Goal: Entertainment & Leisure: Browse casually

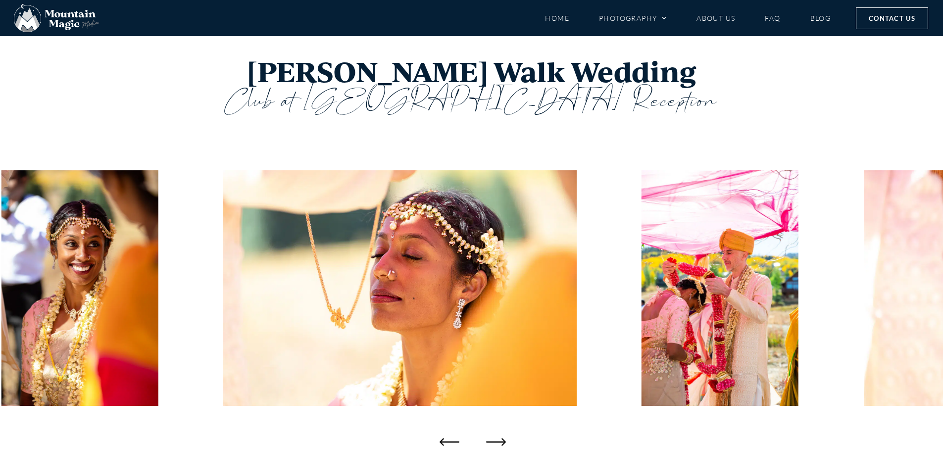
click at [490, 444] on icon "Next slide" at bounding box center [496, 442] width 20 height 20
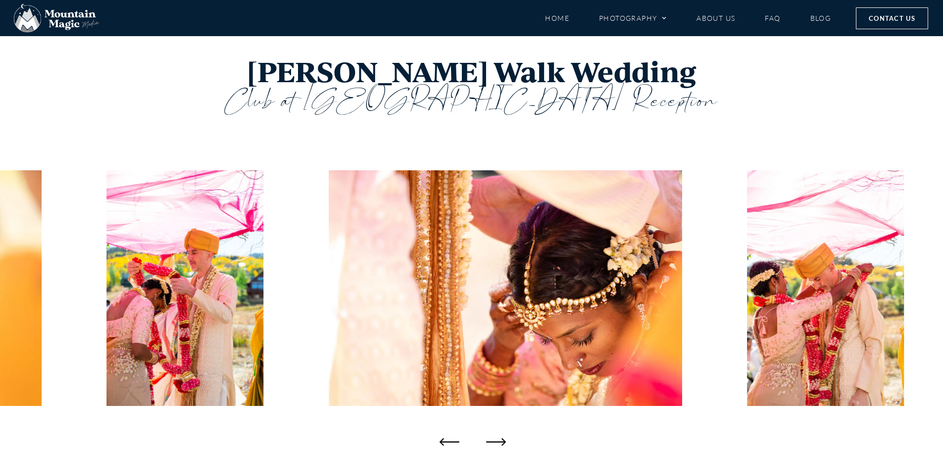
click at [490, 442] on icon "Next slide" at bounding box center [496, 442] width 20 height 20
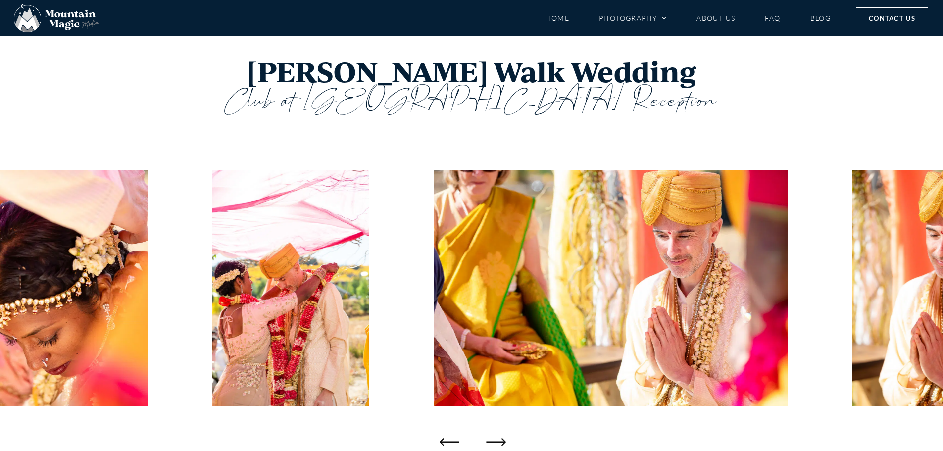
click at [490, 442] on icon "Next slide" at bounding box center [496, 442] width 20 height 20
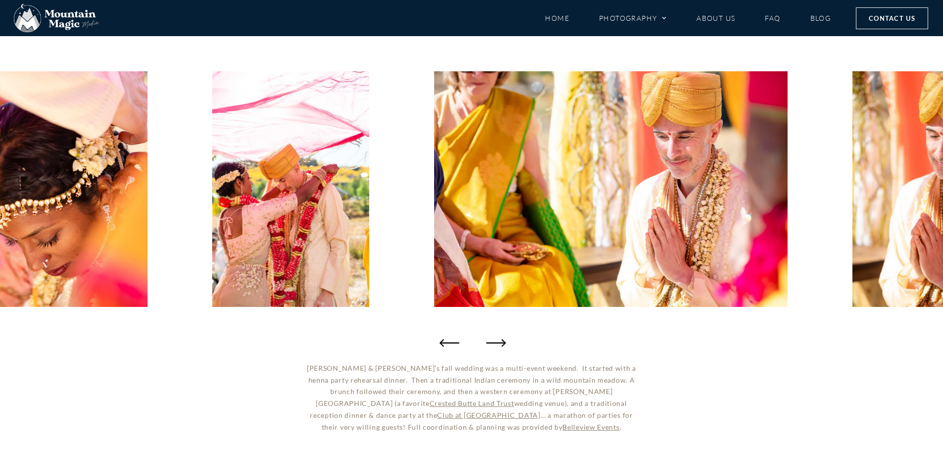
click at [496, 340] on icon "Next slide" at bounding box center [496, 343] width 20 height 20
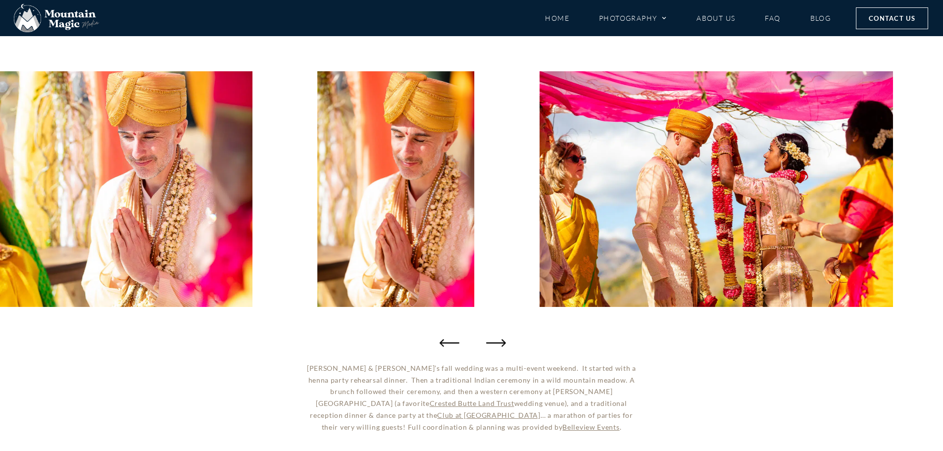
click at [496, 340] on icon "Next slide" at bounding box center [496, 343] width 20 height 20
click at [500, 341] on icon "Next slide" at bounding box center [496, 343] width 20 height 20
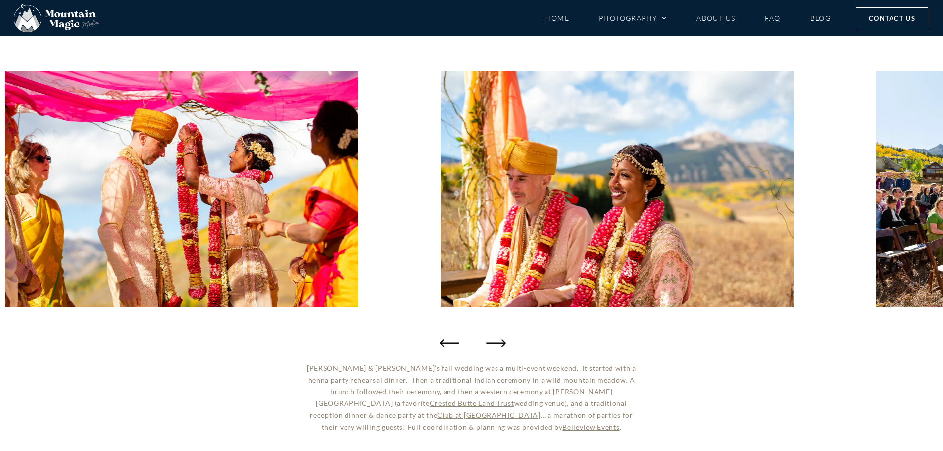
click at [500, 341] on icon "Next slide" at bounding box center [496, 343] width 20 height 20
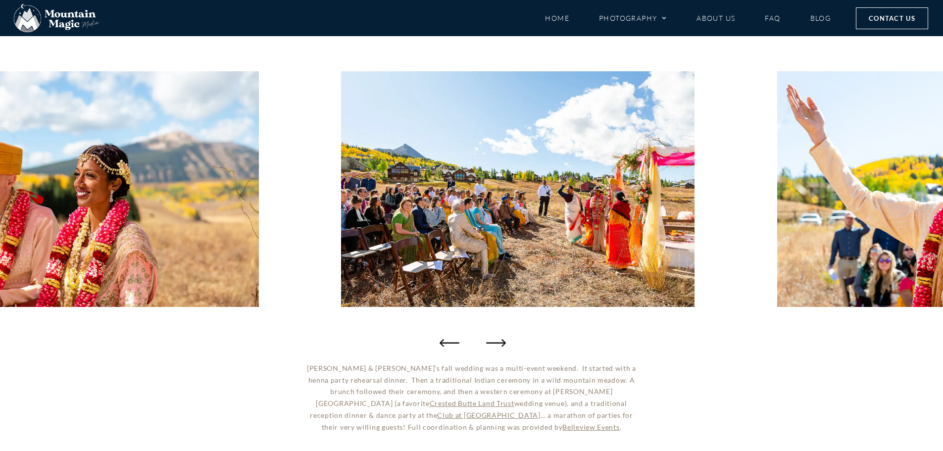
click at [501, 341] on icon "Next slide" at bounding box center [496, 343] width 20 height 20
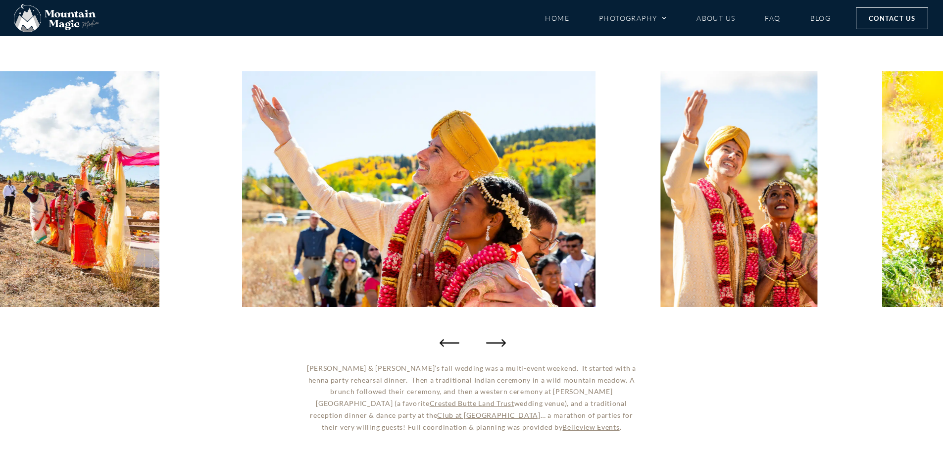
click at [501, 341] on icon "Next slide" at bounding box center [496, 343] width 20 height 20
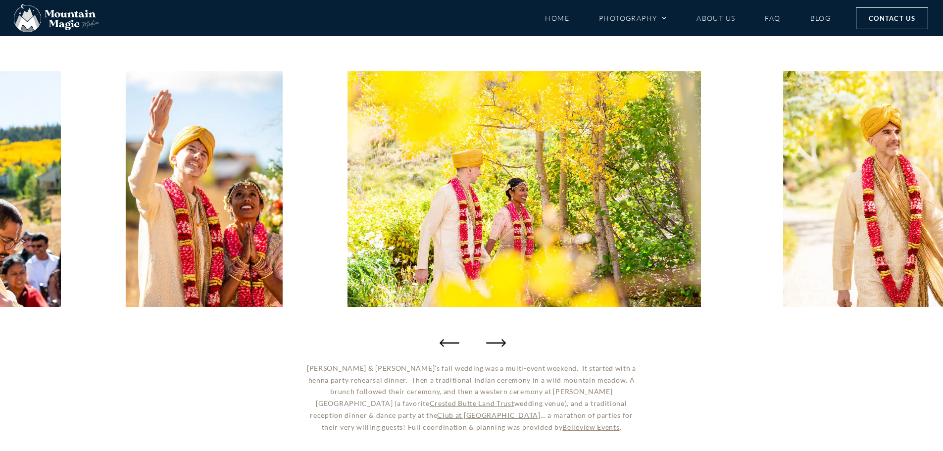
click at [501, 341] on icon "Next slide" at bounding box center [496, 343] width 20 height 20
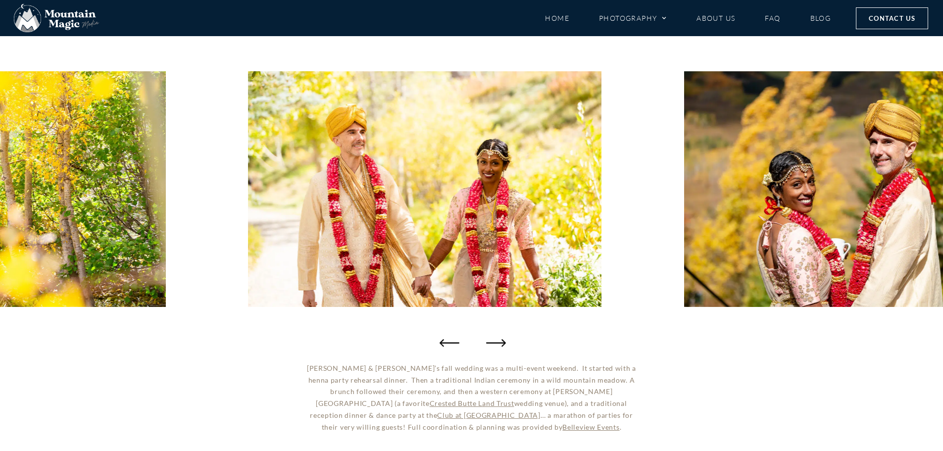
click at [501, 341] on icon "Next slide" at bounding box center [496, 343] width 20 height 20
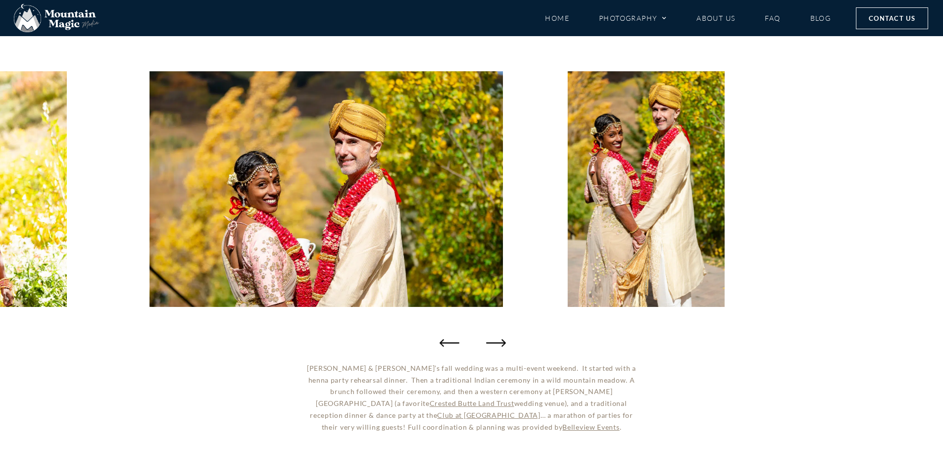
click at [501, 341] on icon "Next slide" at bounding box center [496, 343] width 20 height 20
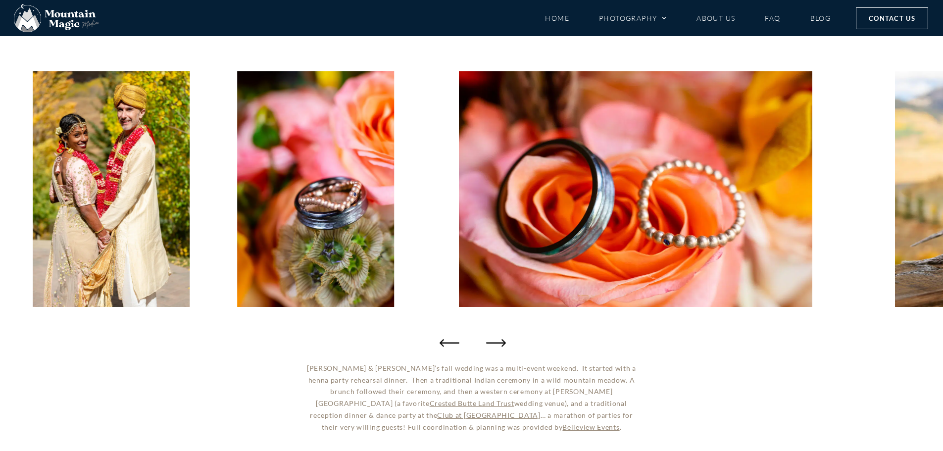
click at [501, 341] on icon "Next slide" at bounding box center [496, 343] width 20 height 20
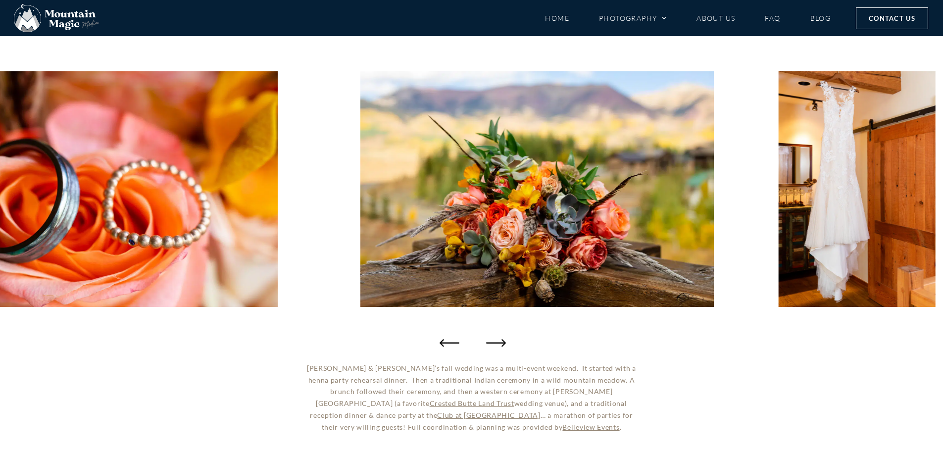
click at [501, 341] on icon "Next slide" at bounding box center [496, 343] width 20 height 20
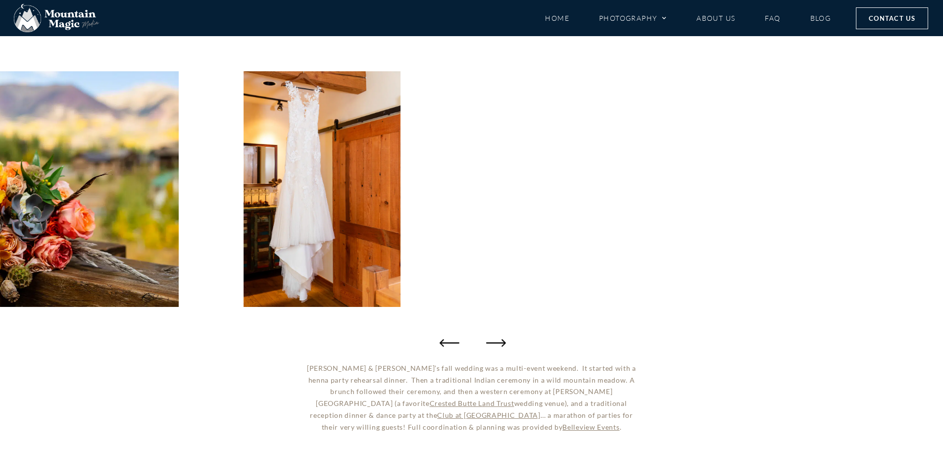
click at [501, 341] on icon "Next slide" at bounding box center [496, 343] width 20 height 20
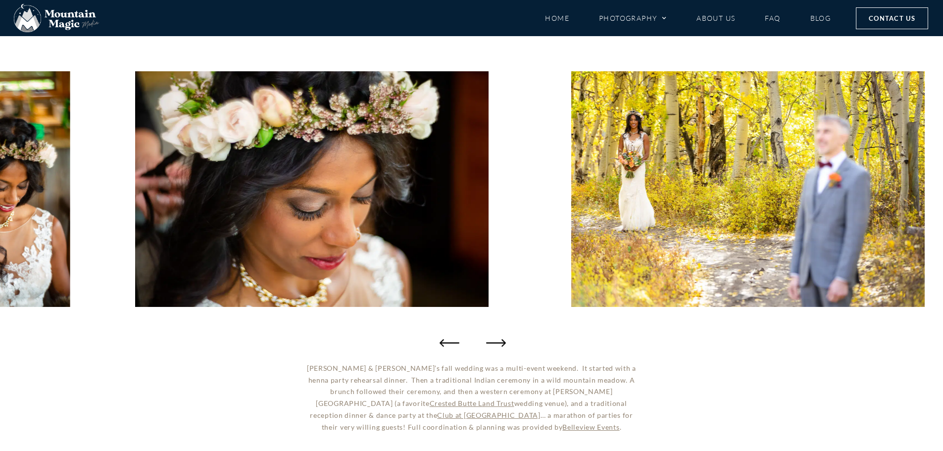
click at [501, 341] on icon "Next slide" at bounding box center [496, 343] width 20 height 20
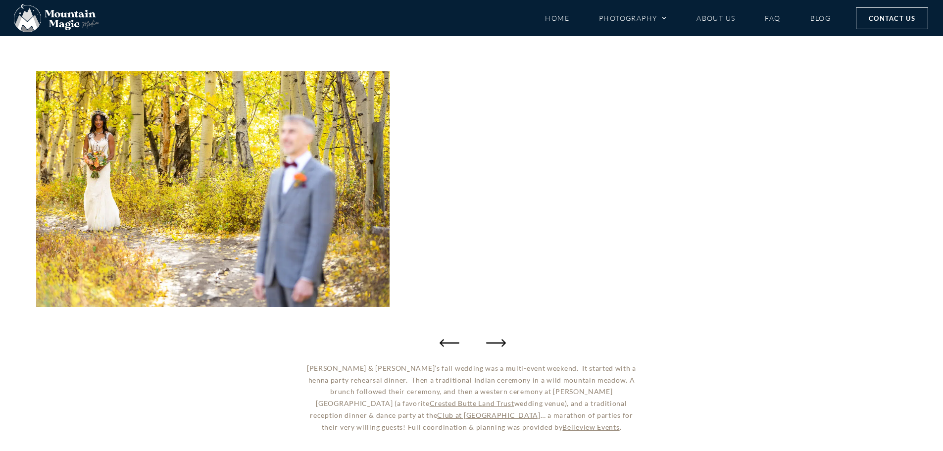
click at [501, 341] on icon "Next slide" at bounding box center [496, 343] width 20 height 20
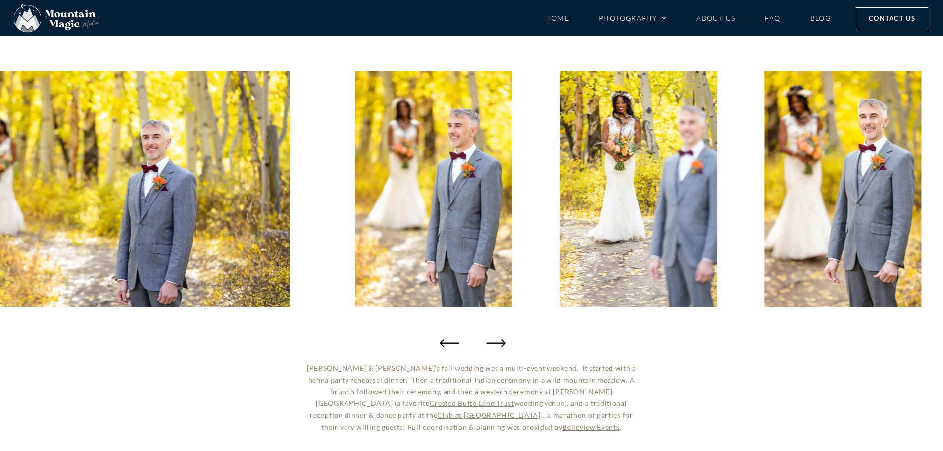
click at [501, 341] on icon "Next slide" at bounding box center [496, 343] width 20 height 20
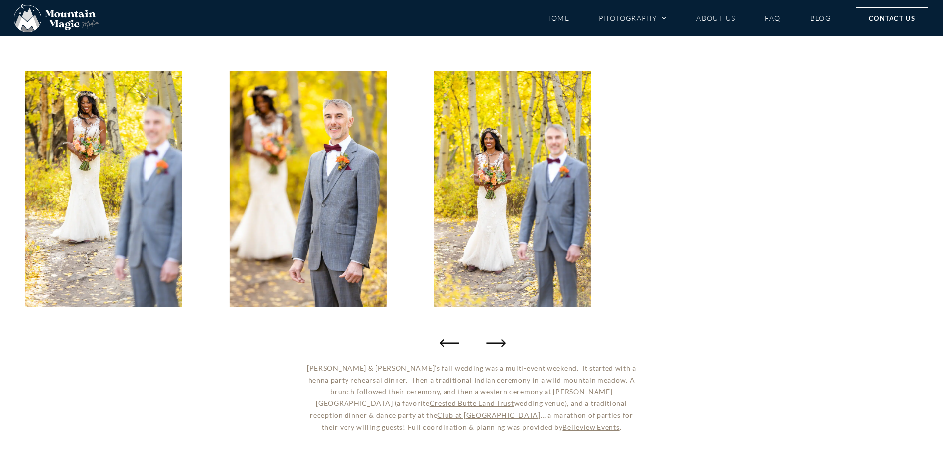
click at [501, 341] on icon "Next slide" at bounding box center [496, 343] width 20 height 20
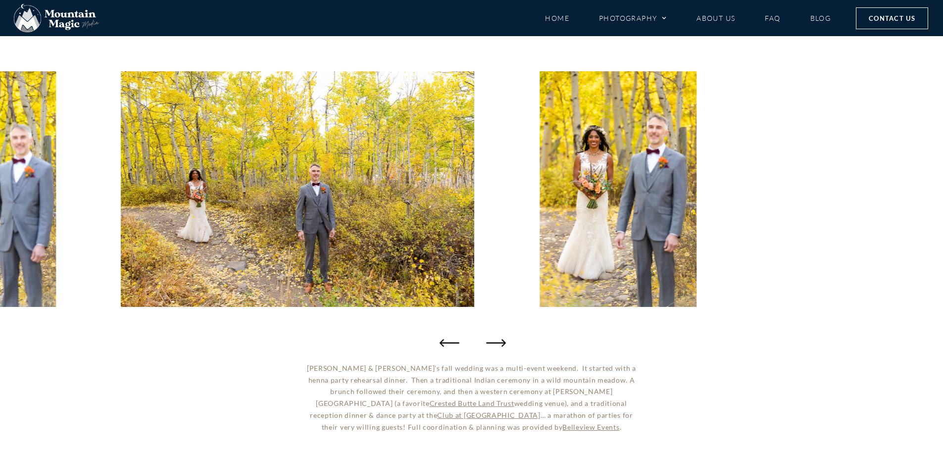
click at [501, 341] on icon "Next slide" at bounding box center [496, 343] width 20 height 20
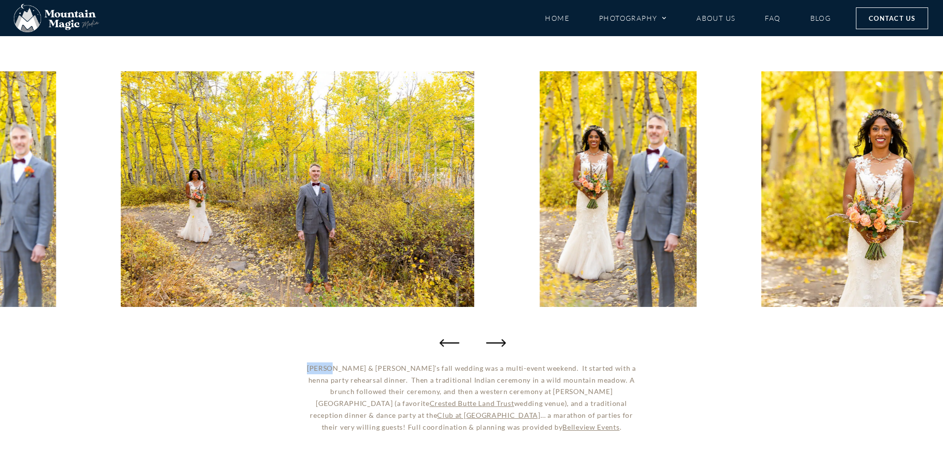
click at [501, 341] on icon "Next slide" at bounding box center [496, 343] width 20 height 20
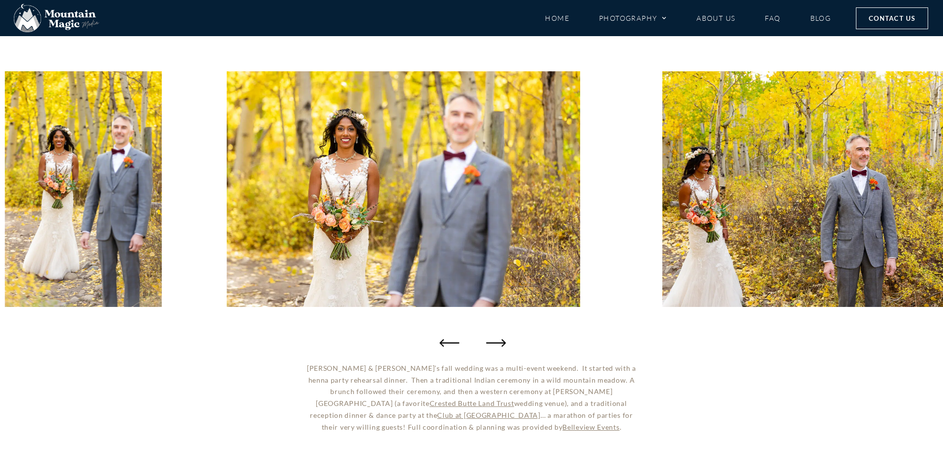
click at [501, 341] on icon "Next slide" at bounding box center [496, 343] width 20 height 20
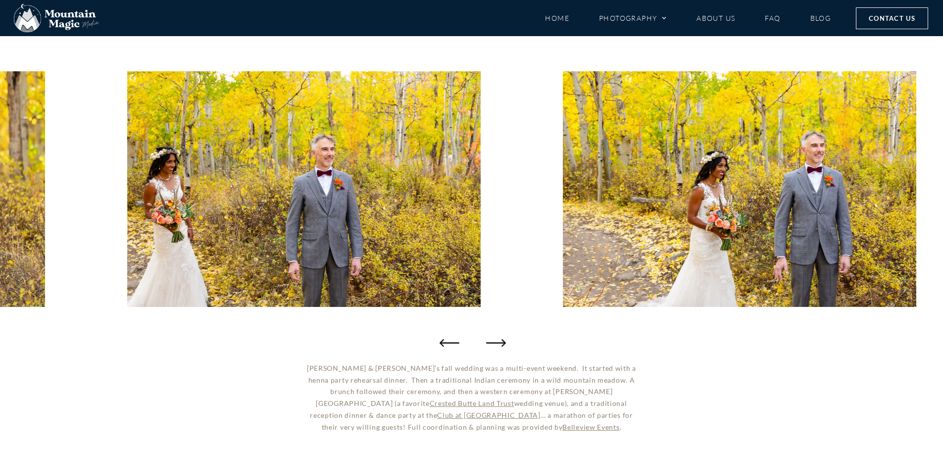
click at [501, 341] on icon "Next slide" at bounding box center [496, 343] width 20 height 20
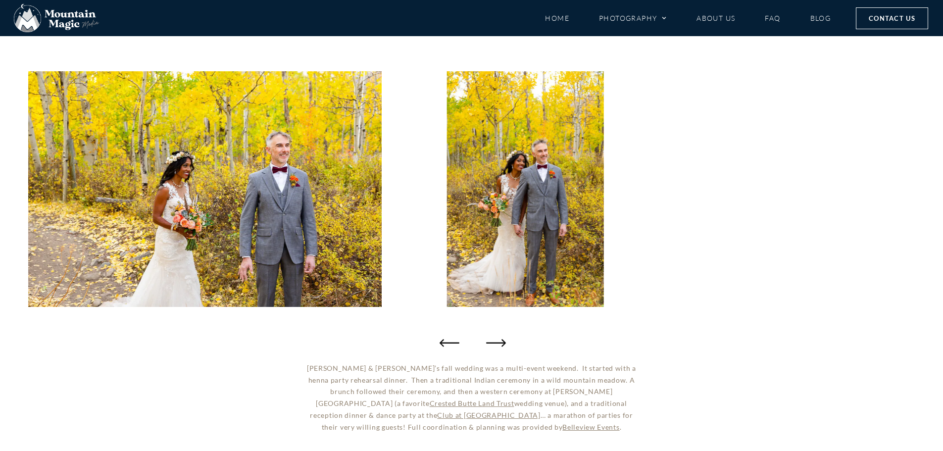
click at [501, 341] on icon "Next slide" at bounding box center [496, 343] width 20 height 20
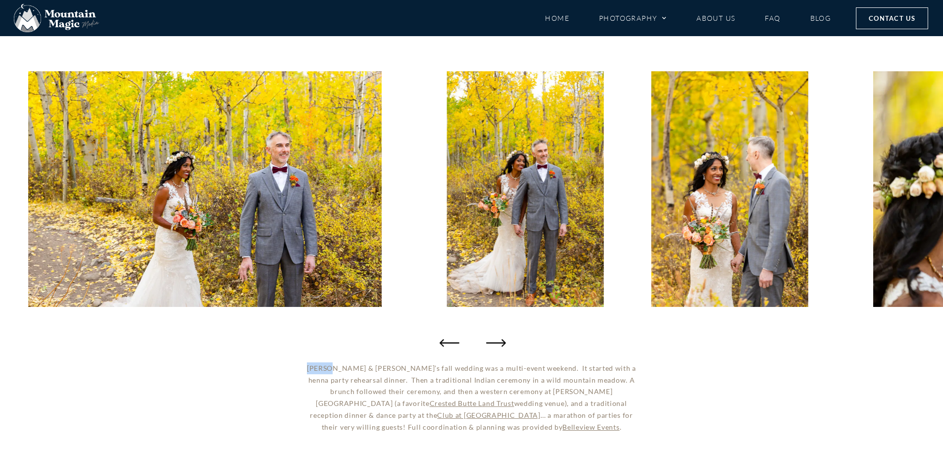
click at [501, 341] on icon "Next slide" at bounding box center [496, 343] width 20 height 20
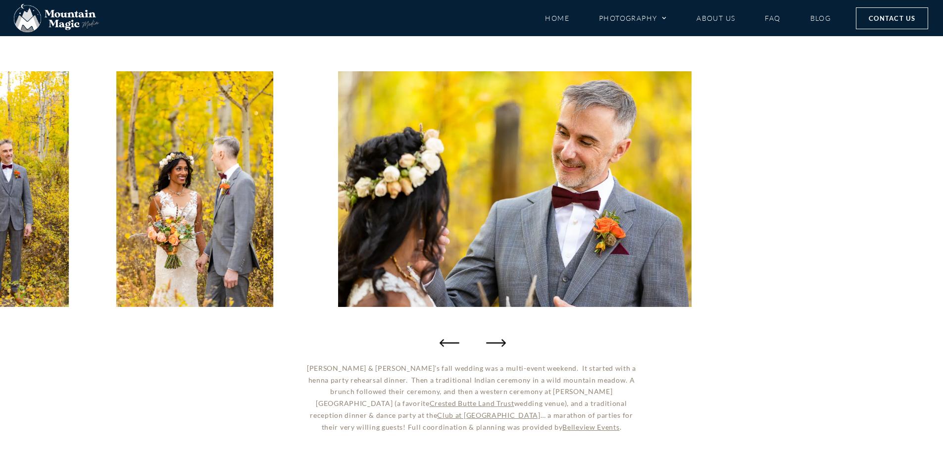
click at [501, 341] on icon "Next slide" at bounding box center [496, 343] width 20 height 20
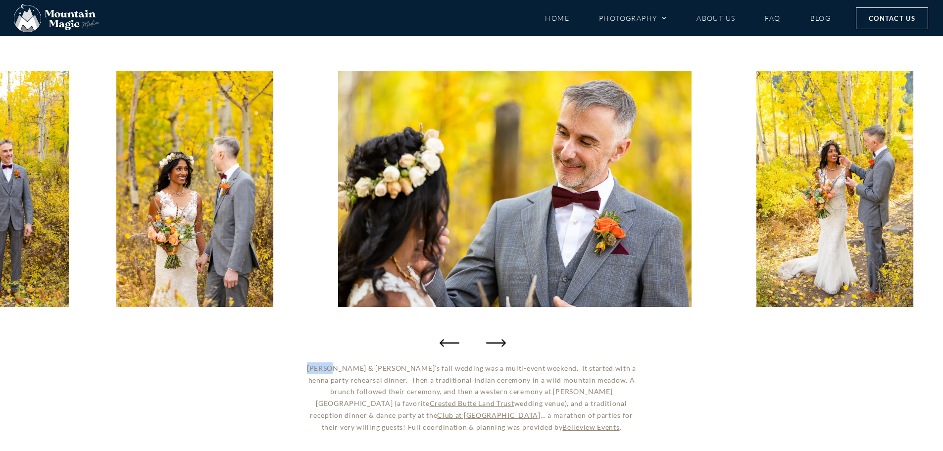
click at [501, 341] on icon "Next slide" at bounding box center [496, 343] width 20 height 20
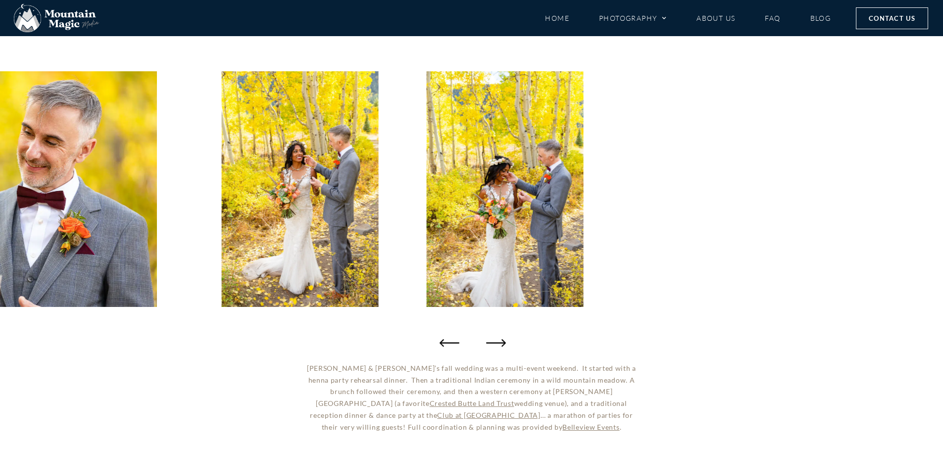
click at [501, 341] on icon "Next slide" at bounding box center [496, 343] width 20 height 20
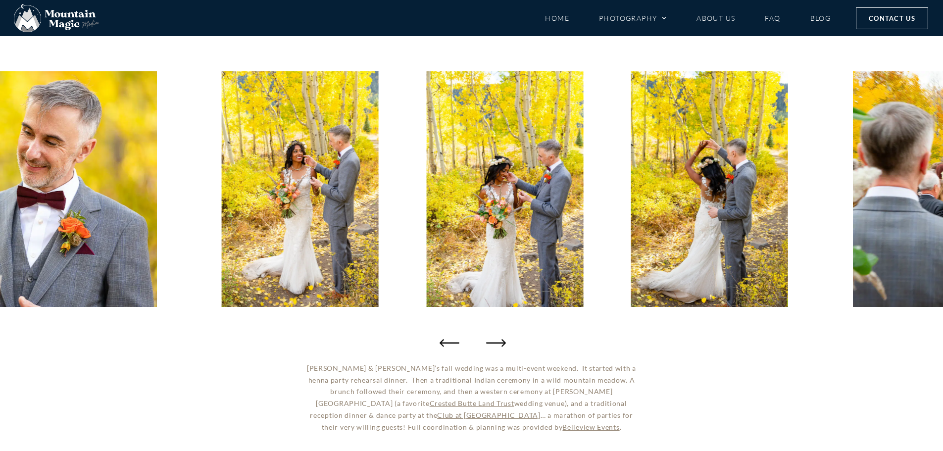
click at [495, 339] on icon "Next slide" at bounding box center [496, 343] width 20 height 20
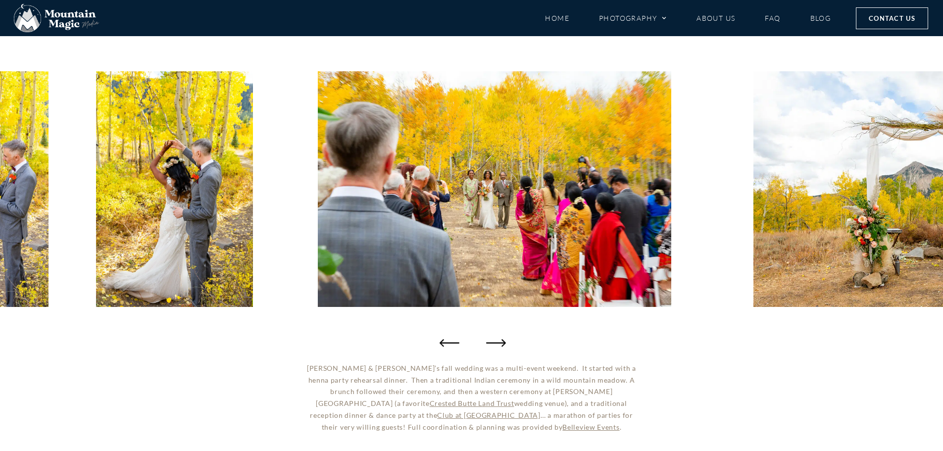
click at [495, 339] on icon "Next slide" at bounding box center [496, 343] width 20 height 20
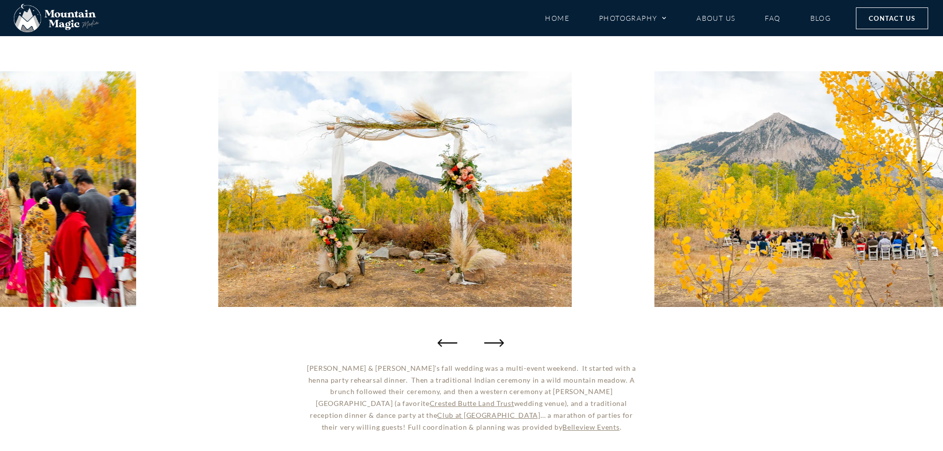
click at [452, 341] on icon "Previous slide" at bounding box center [447, 343] width 20 height 20
click at [508, 342] on div at bounding box center [471, 189] width 943 height 327
click at [501, 340] on icon "Next slide" at bounding box center [496, 343] width 20 height 20
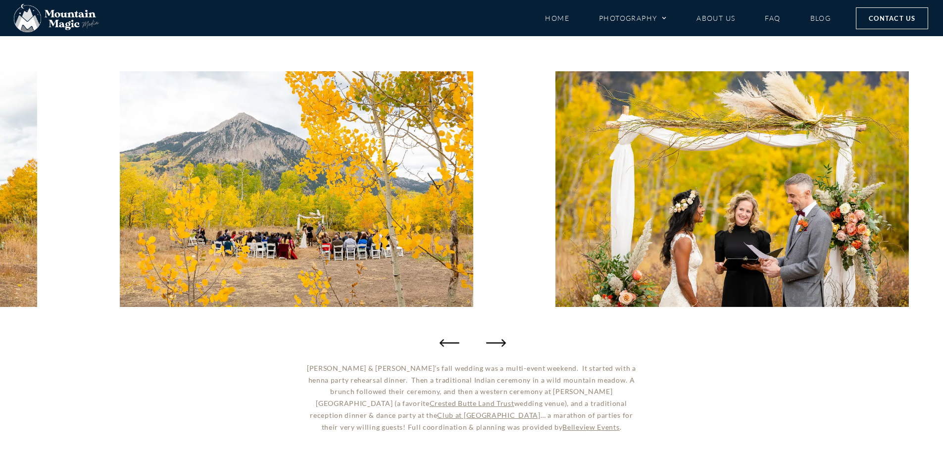
click at [501, 340] on icon "Next slide" at bounding box center [496, 343] width 20 height 20
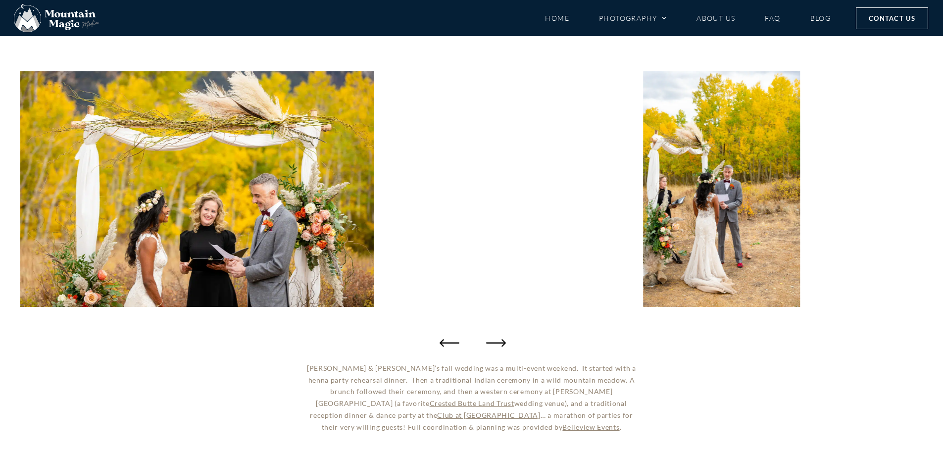
click at [501, 340] on icon "Next slide" at bounding box center [496, 343] width 20 height 20
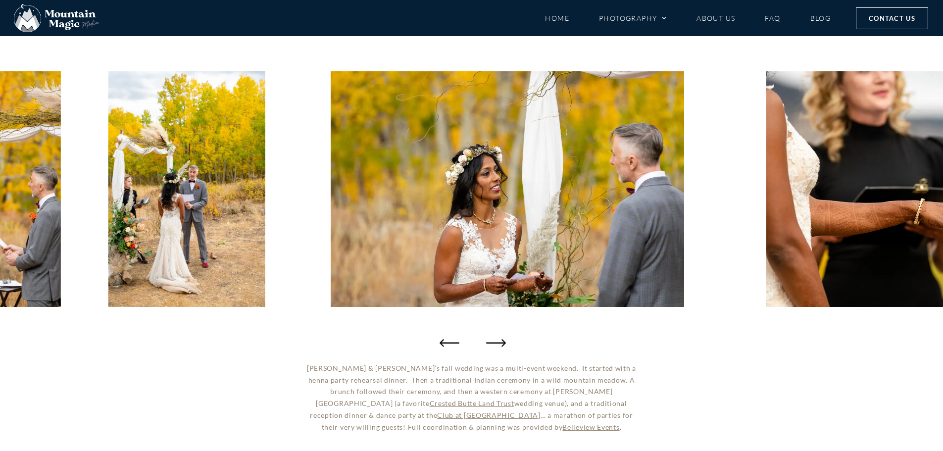
click at [501, 340] on icon "Next slide" at bounding box center [496, 343] width 20 height 20
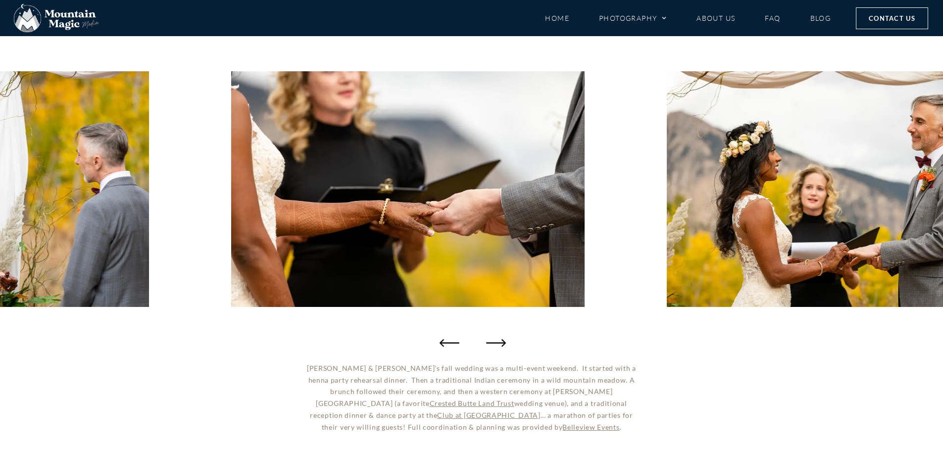
click at [501, 340] on icon "Next slide" at bounding box center [496, 343] width 20 height 20
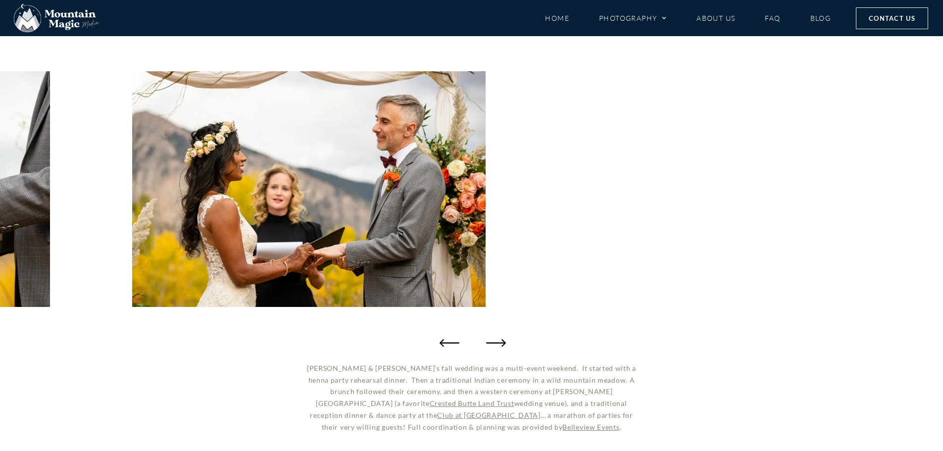
click at [501, 340] on icon "Next slide" at bounding box center [496, 343] width 20 height 20
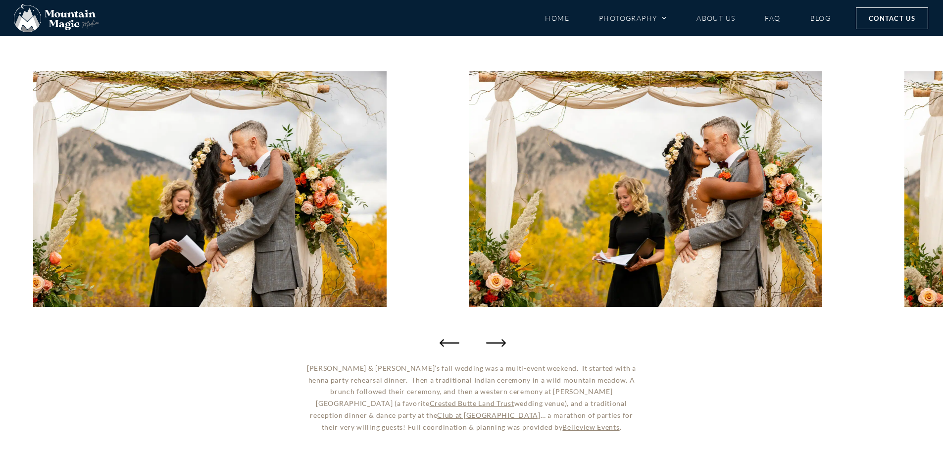
click at [501, 340] on icon "Next slide" at bounding box center [496, 343] width 20 height 20
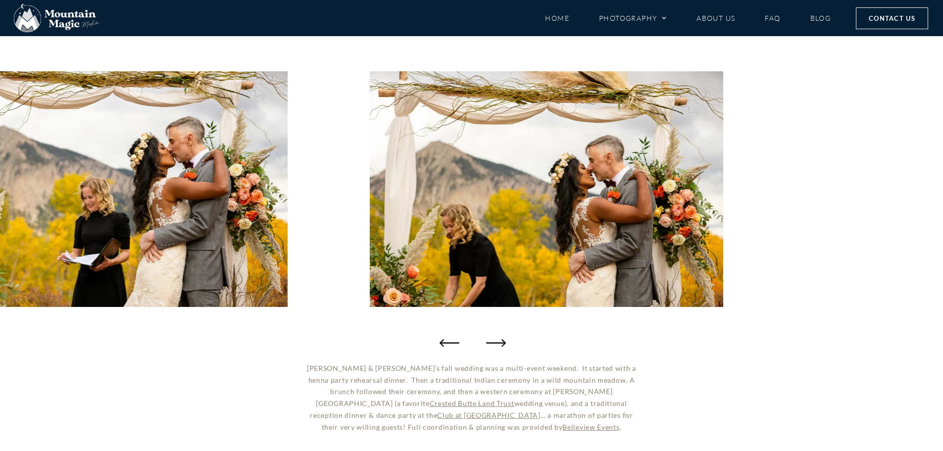
click at [501, 340] on icon "Next slide" at bounding box center [496, 343] width 20 height 20
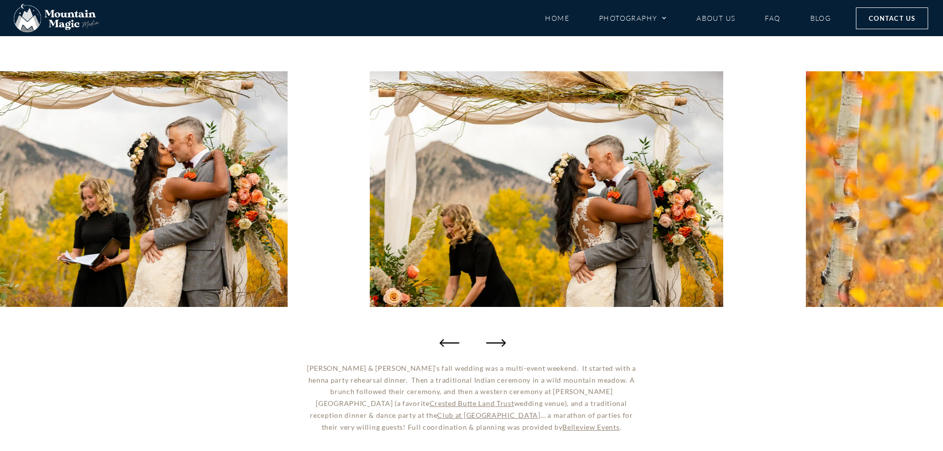
click at [501, 340] on icon "Next slide" at bounding box center [496, 343] width 20 height 20
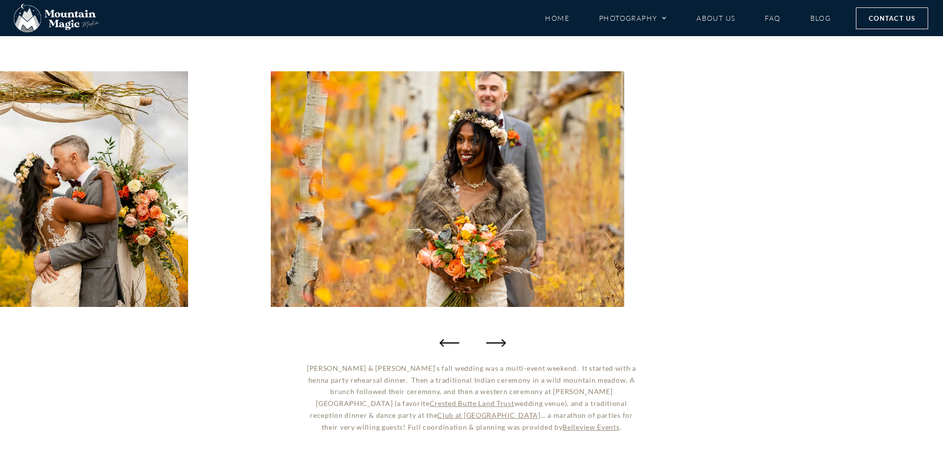
click at [501, 340] on icon "Next slide" at bounding box center [496, 343] width 20 height 20
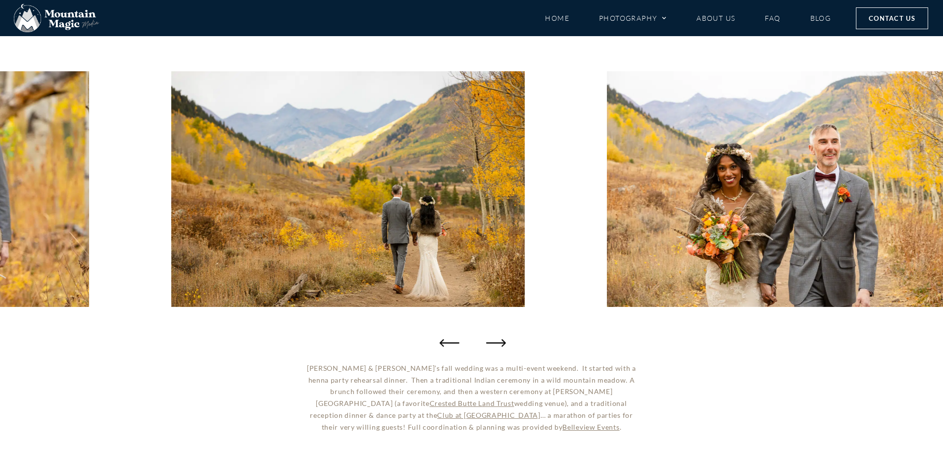
click at [501, 340] on icon "Next slide" at bounding box center [496, 343] width 20 height 20
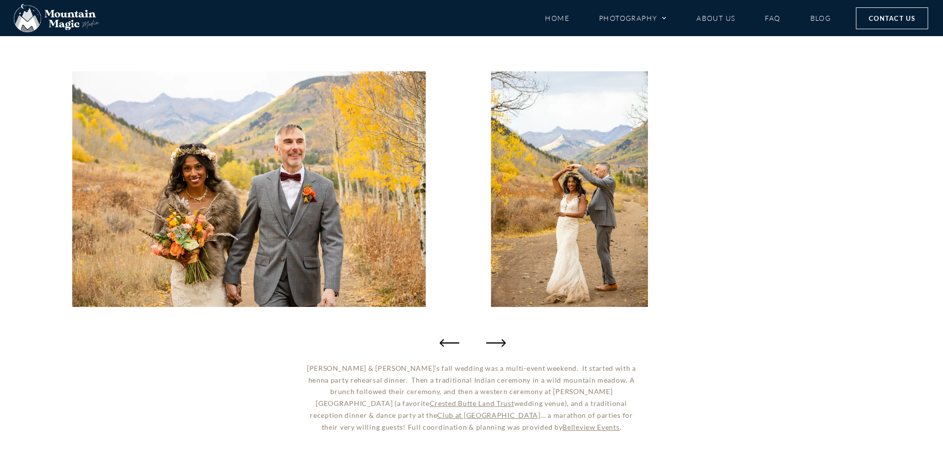
click at [501, 340] on icon "Next slide" at bounding box center [496, 343] width 20 height 20
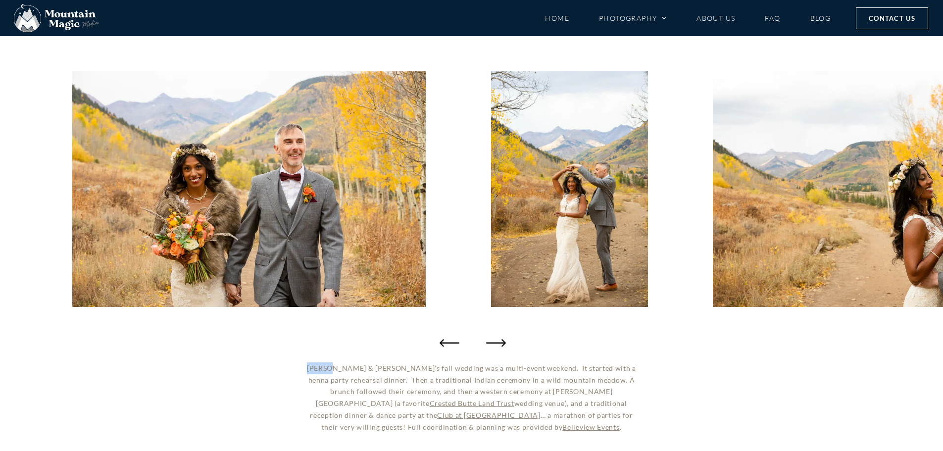
click at [501, 340] on icon "Next slide" at bounding box center [496, 343] width 20 height 20
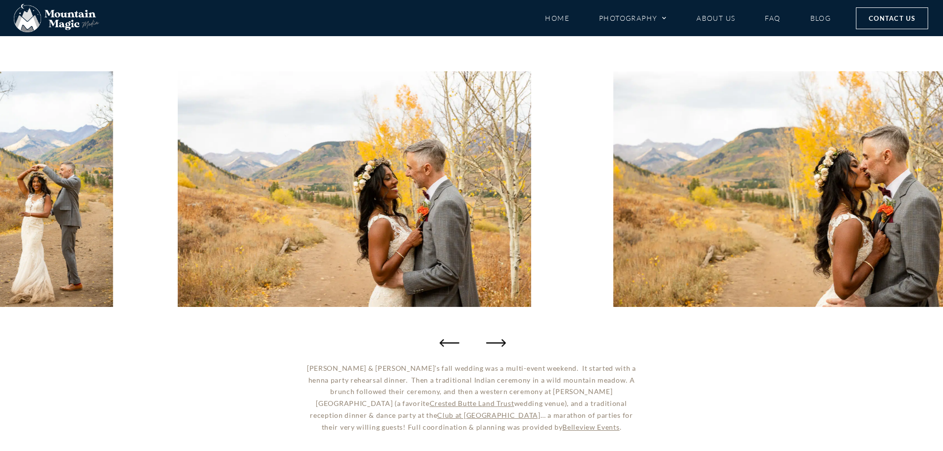
click at [501, 340] on icon "Next slide" at bounding box center [496, 343] width 20 height 20
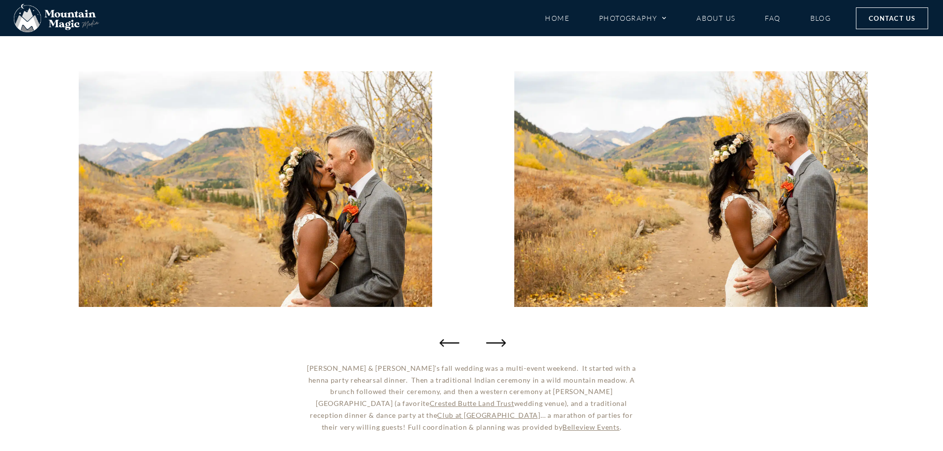
click at [501, 340] on icon "Next slide" at bounding box center [496, 343] width 20 height 20
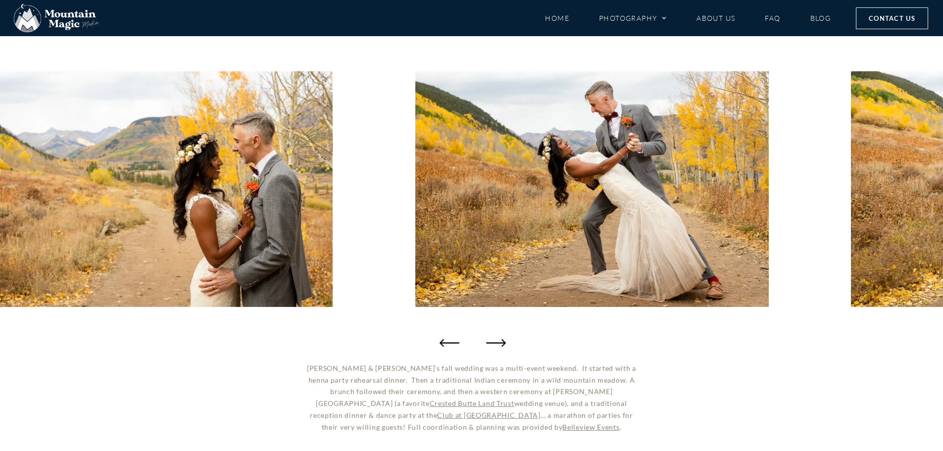
click at [501, 340] on icon "Next slide" at bounding box center [496, 343] width 20 height 20
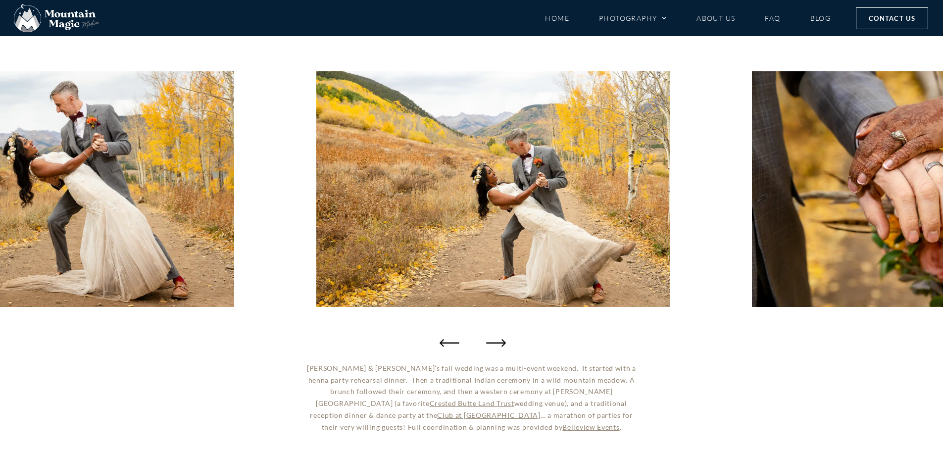
click at [501, 340] on icon "Next slide" at bounding box center [496, 343] width 20 height 20
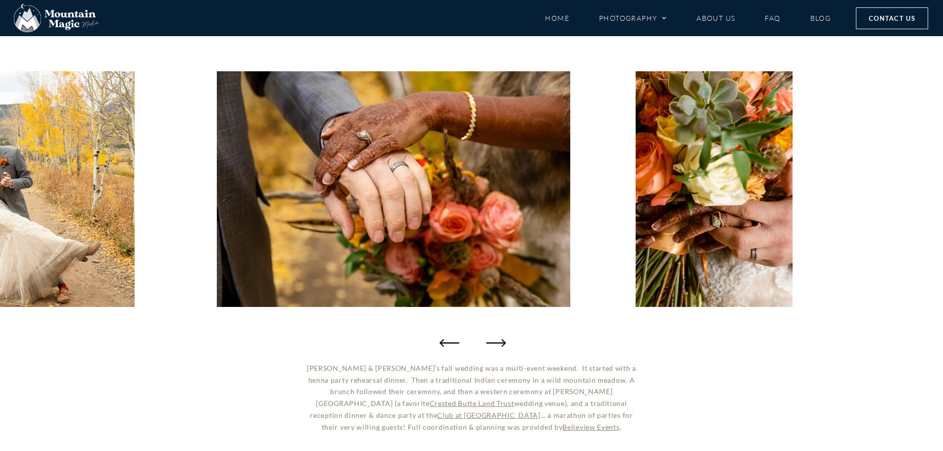
click at [501, 340] on icon "Next slide" at bounding box center [496, 343] width 20 height 20
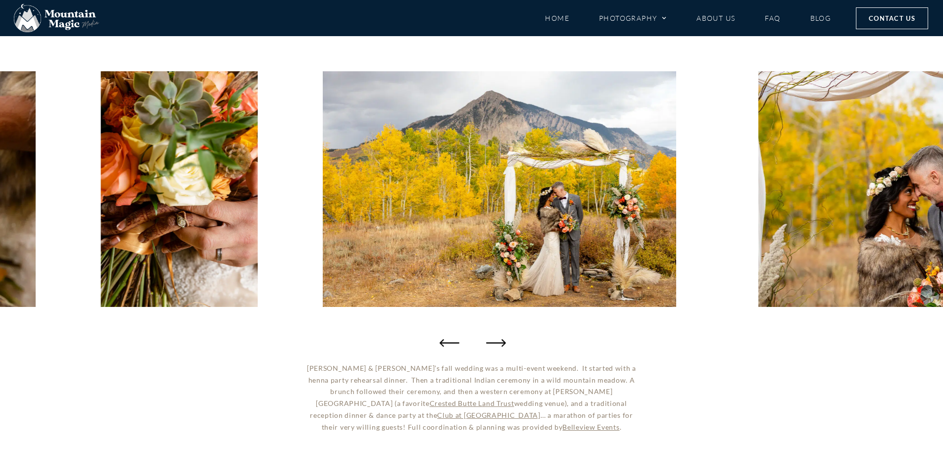
click at [501, 340] on icon "Next slide" at bounding box center [496, 343] width 20 height 20
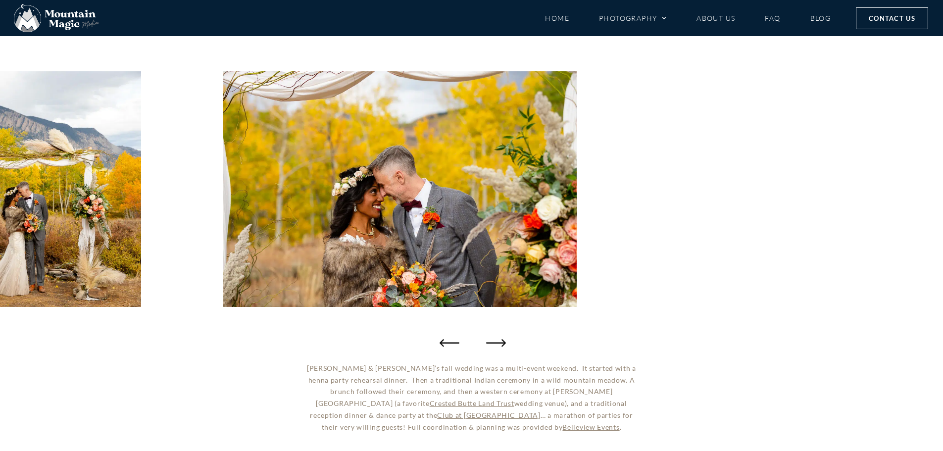
click at [501, 340] on icon "Next slide" at bounding box center [496, 343] width 20 height 20
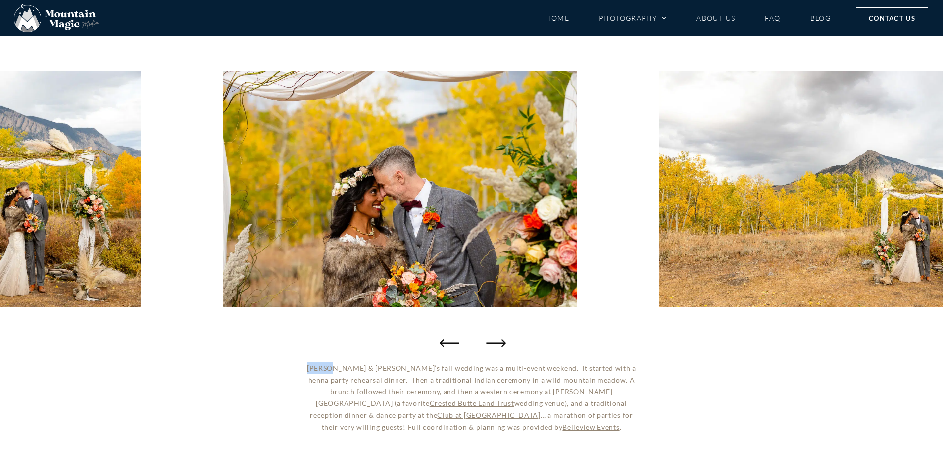
click at [501, 340] on icon "Next slide" at bounding box center [496, 343] width 20 height 20
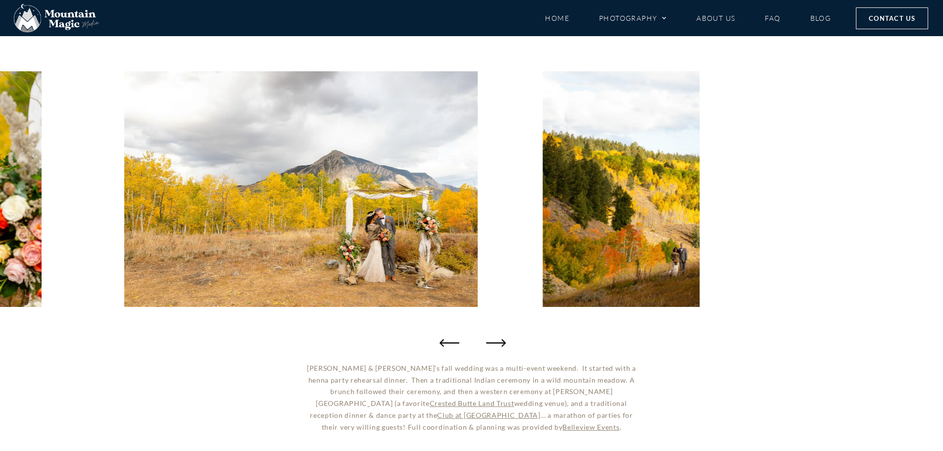
click at [501, 340] on icon "Next slide" at bounding box center [496, 343] width 20 height 20
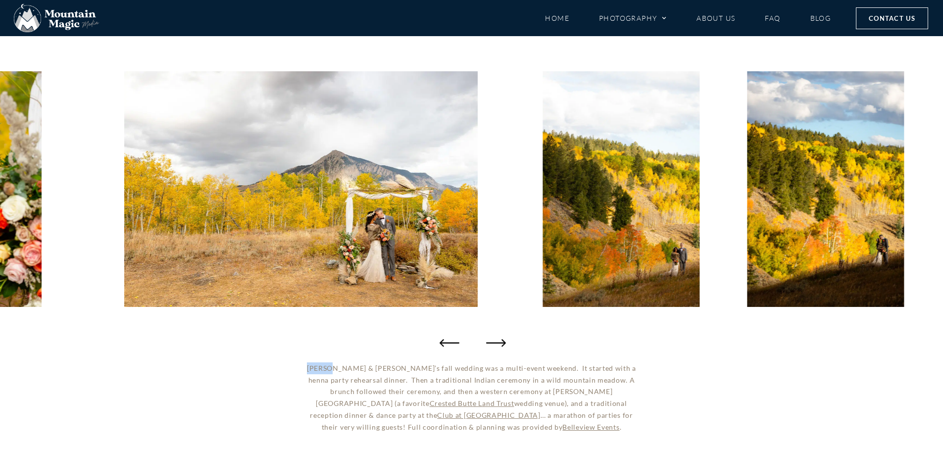
click at [501, 340] on icon "Next slide" at bounding box center [496, 343] width 20 height 20
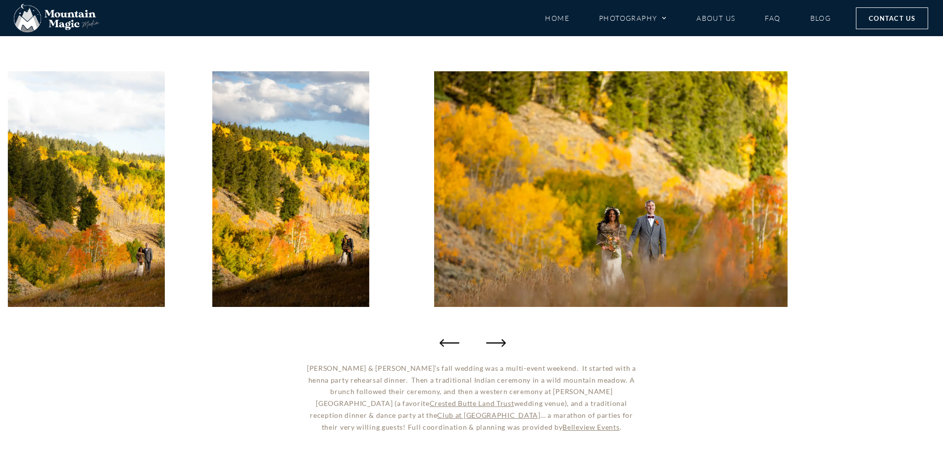
click at [501, 340] on icon "Next slide" at bounding box center [496, 343] width 20 height 20
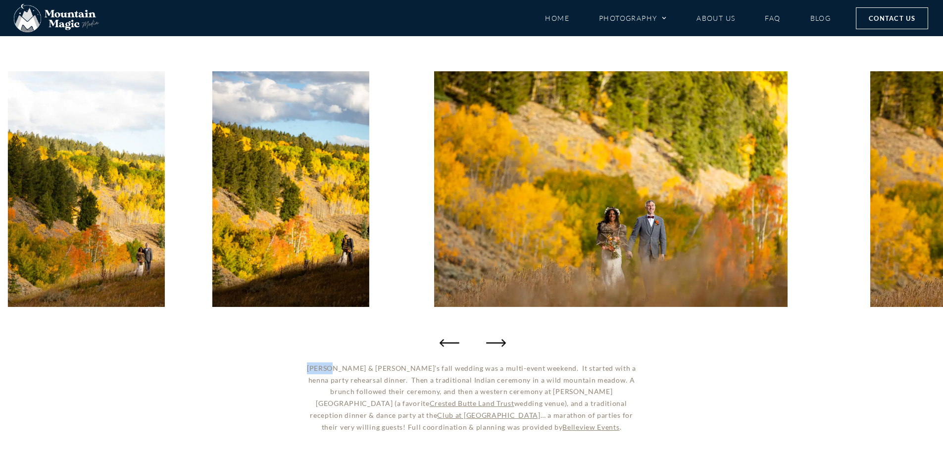
click at [501, 340] on icon "Next slide" at bounding box center [496, 343] width 20 height 20
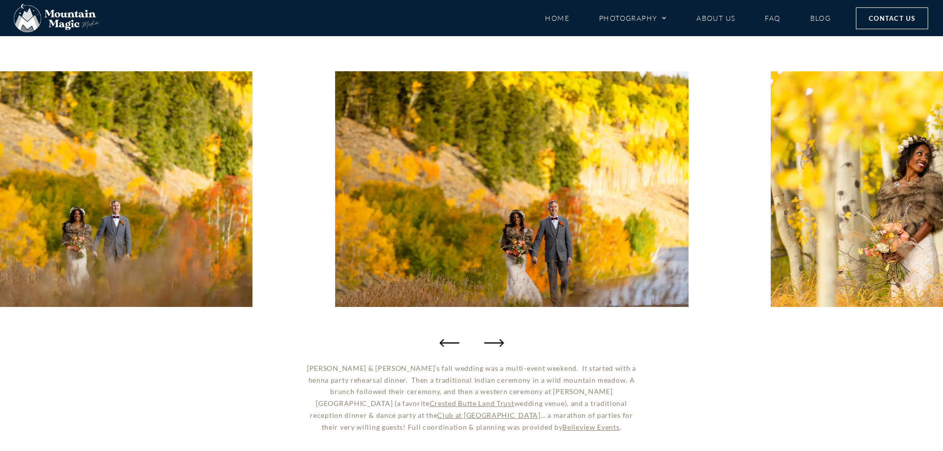
click at [471, 380] on p "[PERSON_NAME] & [PERSON_NAME]’s fall wedding was a multi-event weekend. It star…" at bounding box center [471, 397] width 340 height 71
click at [488, 339] on icon "Next slide" at bounding box center [496, 343] width 20 height 20
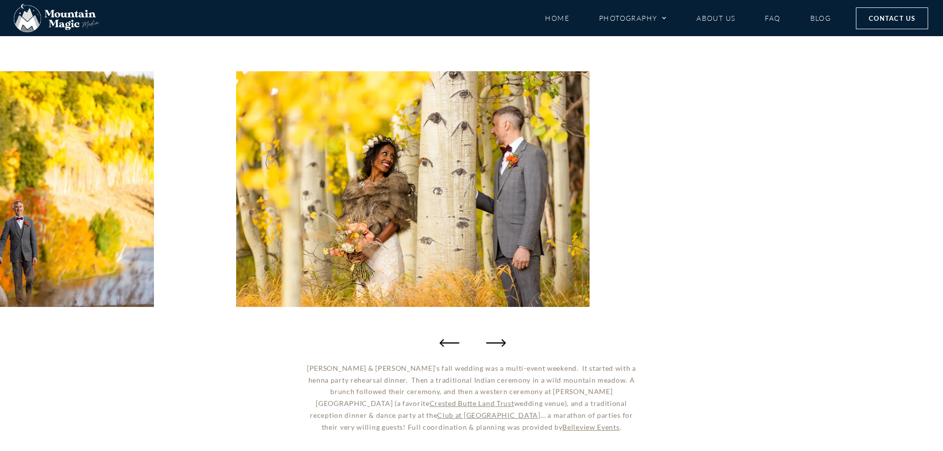
click at [488, 339] on icon "Next slide" at bounding box center [496, 343] width 20 height 20
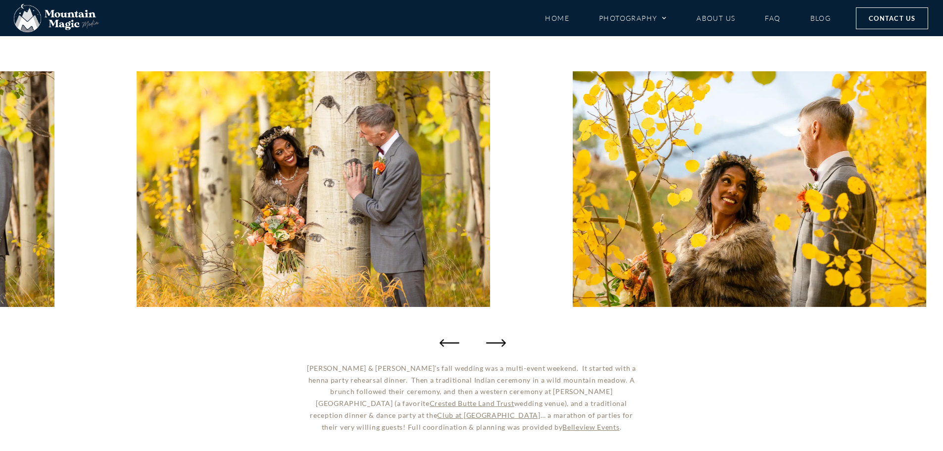
click at [488, 339] on icon "Next slide" at bounding box center [496, 343] width 20 height 20
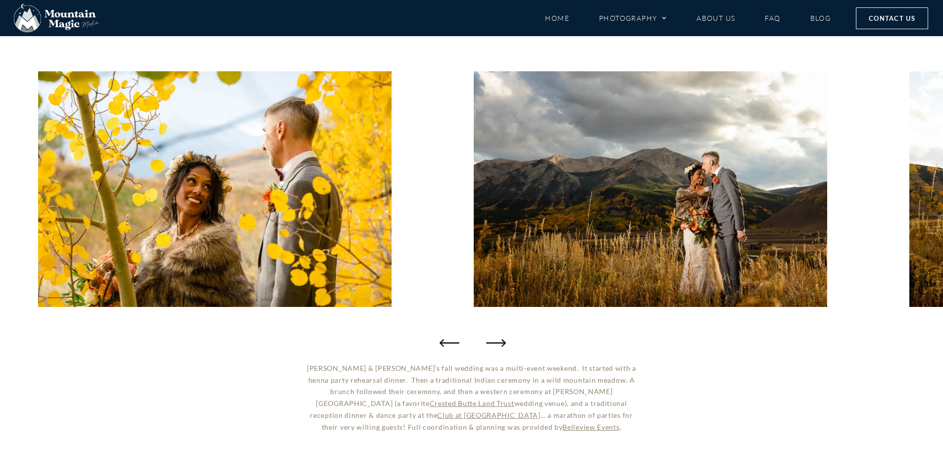
click at [488, 339] on icon "Next slide" at bounding box center [496, 343] width 20 height 20
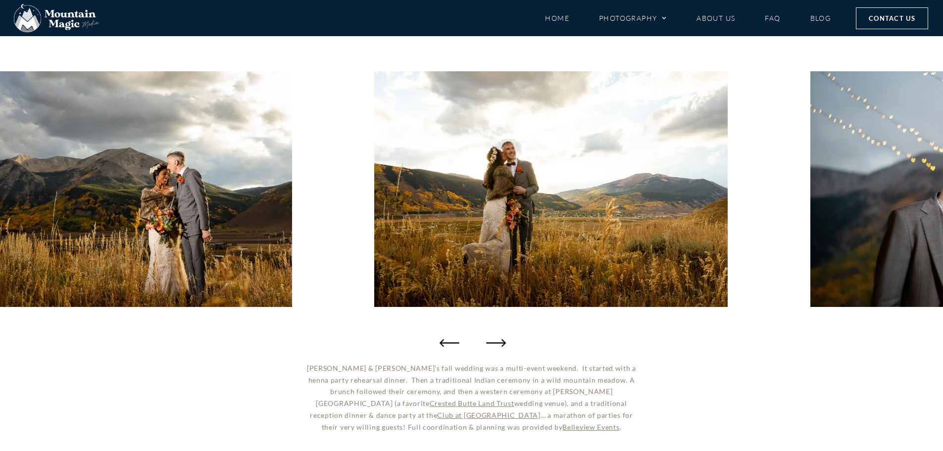
click at [488, 339] on icon "Next slide" at bounding box center [496, 343] width 20 height 20
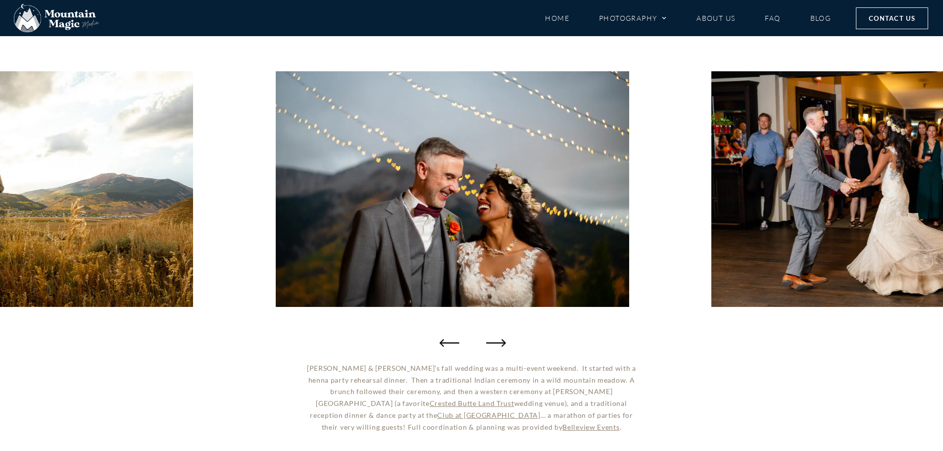
click at [488, 339] on icon "Next slide" at bounding box center [496, 343] width 20 height 20
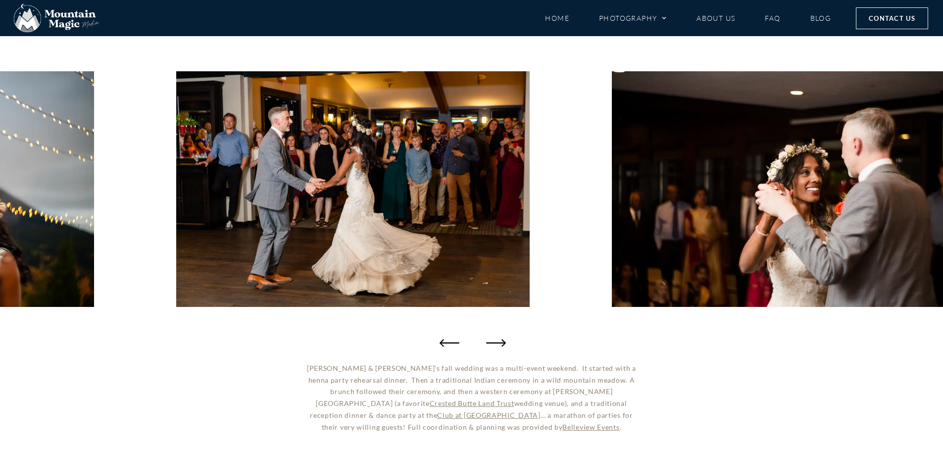
click at [488, 339] on icon "Next slide" at bounding box center [496, 343] width 20 height 20
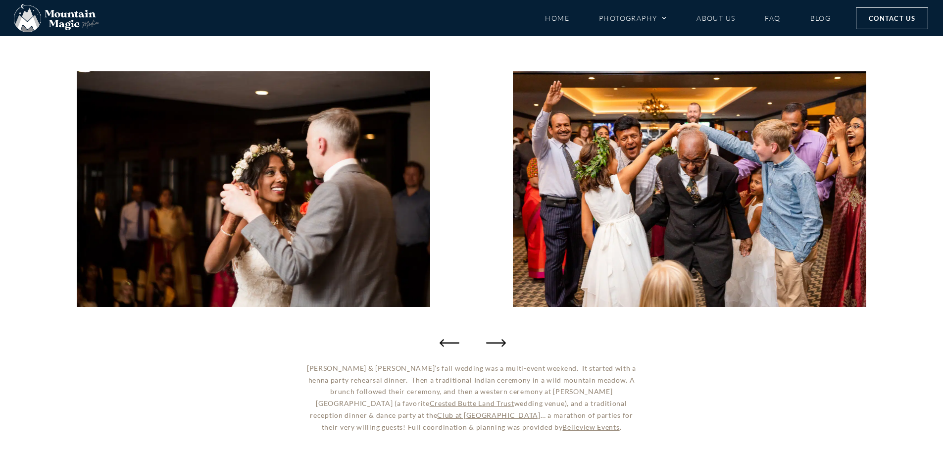
click at [488, 339] on icon "Next slide" at bounding box center [496, 343] width 20 height 20
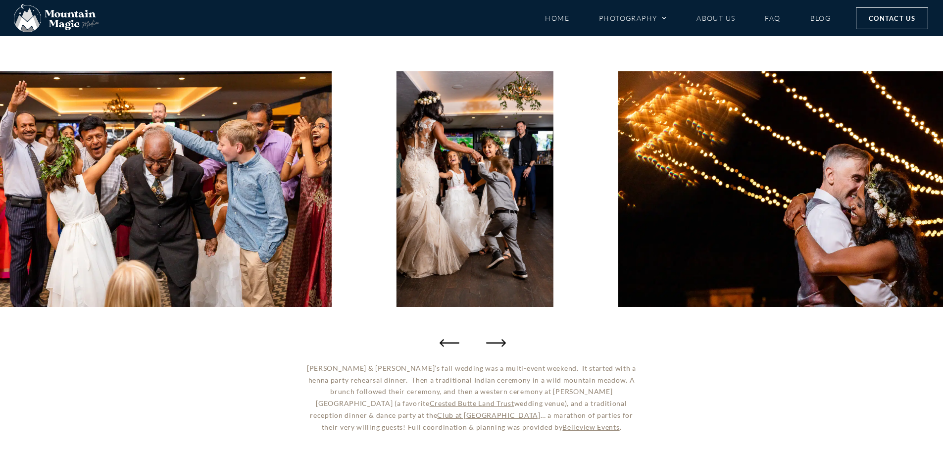
click at [488, 339] on icon "Next slide" at bounding box center [496, 343] width 20 height 20
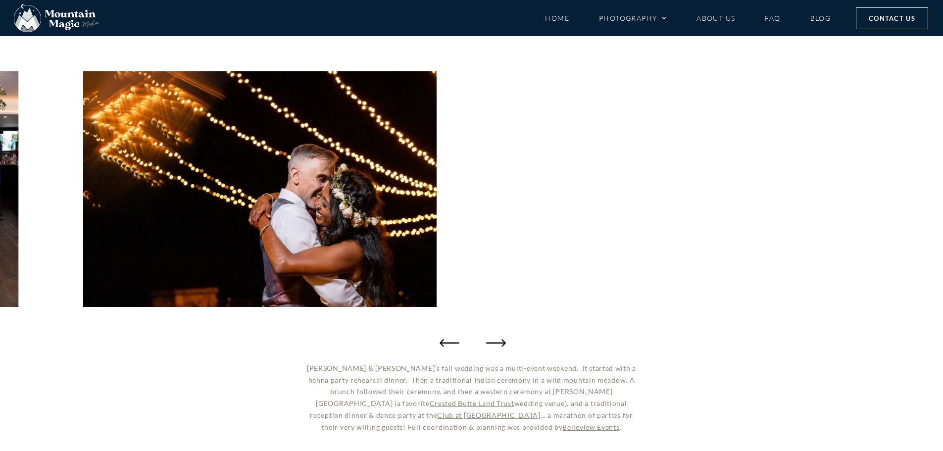
click at [488, 339] on icon "Next slide" at bounding box center [496, 343] width 20 height 20
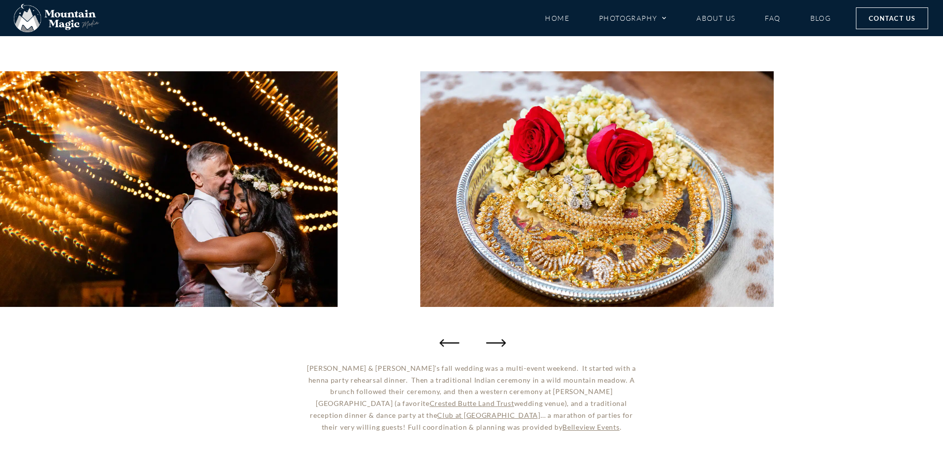
click at [488, 339] on icon "Next slide" at bounding box center [496, 343] width 20 height 20
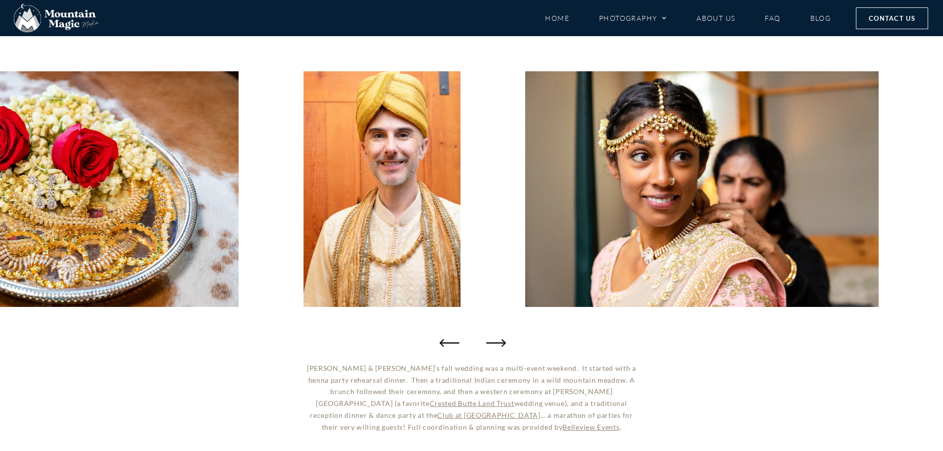
click at [488, 339] on icon "Next slide" at bounding box center [496, 343] width 20 height 20
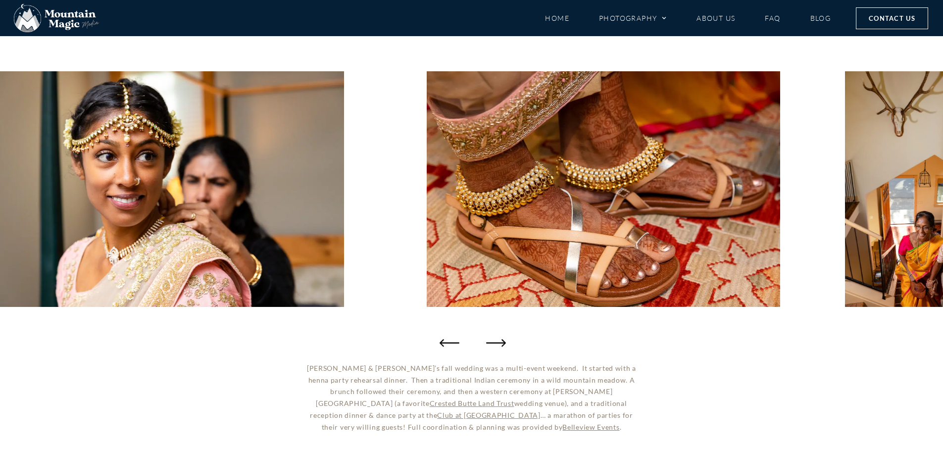
click at [488, 339] on icon "Next slide" at bounding box center [496, 343] width 20 height 20
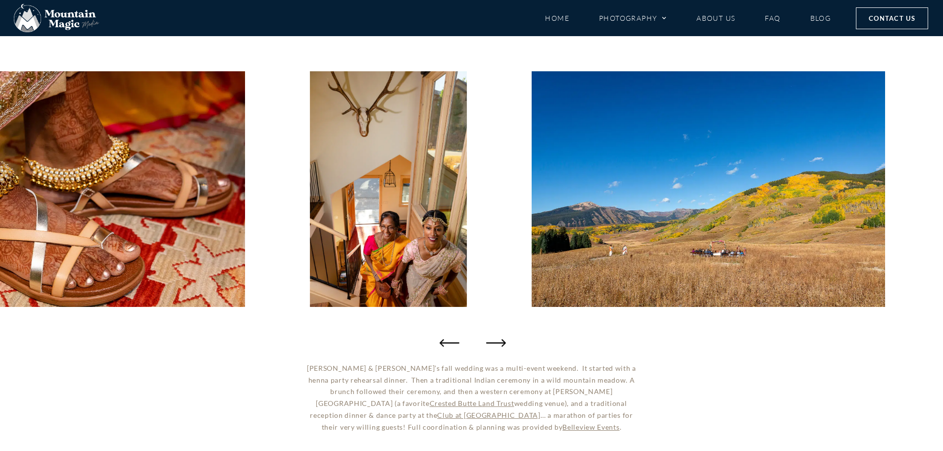
scroll to position [148, 0]
